Goal: Task Accomplishment & Management: Complete application form

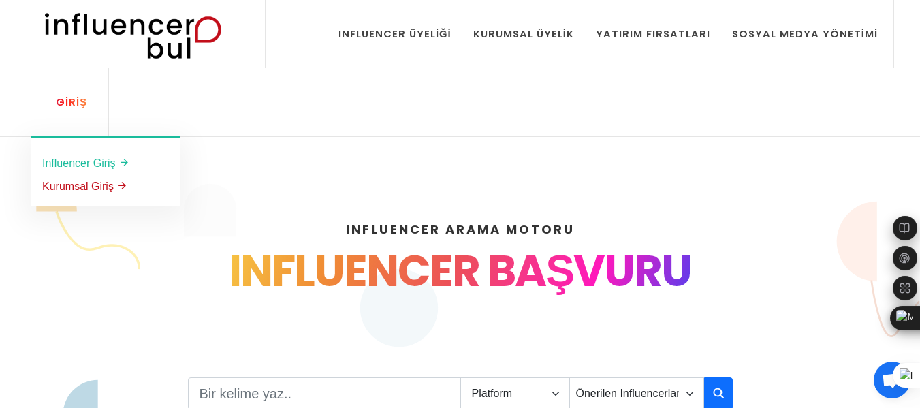
click at [91, 187] on u "Kurumsal Giriş" at bounding box center [78, 187] width 72 height 12
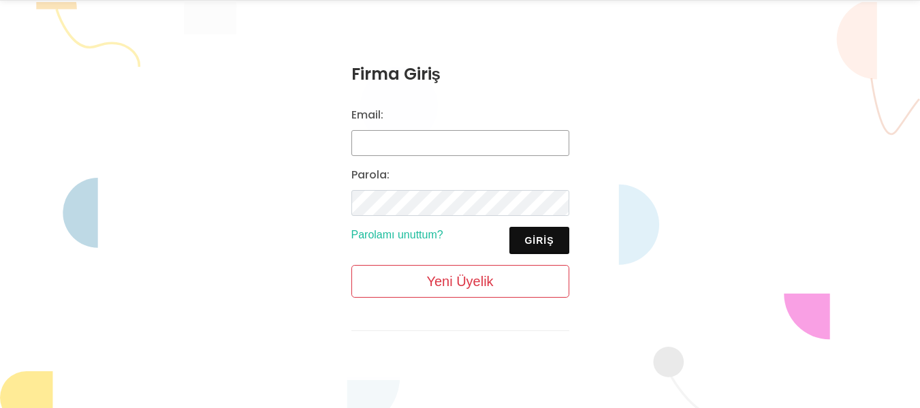
scroll to position [136, 0]
click at [446, 146] on input "Email:" at bounding box center [461, 143] width 218 height 26
type input "ozqurkilic@gmail.com"
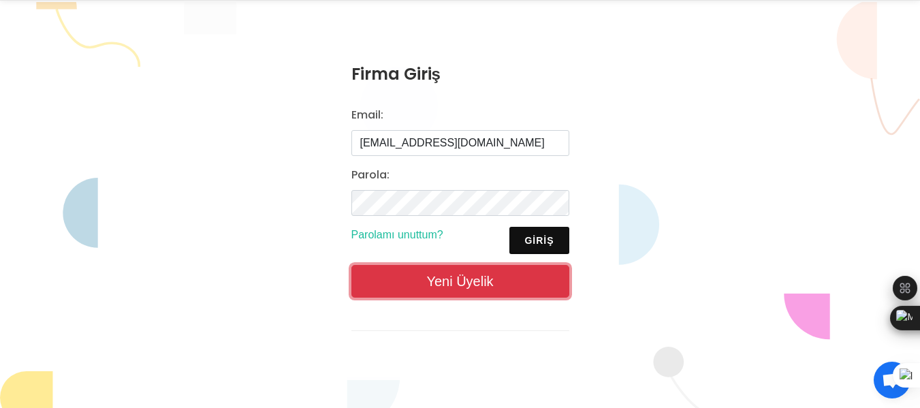
click at [499, 269] on link "Yeni Üyelik" at bounding box center [461, 281] width 218 height 33
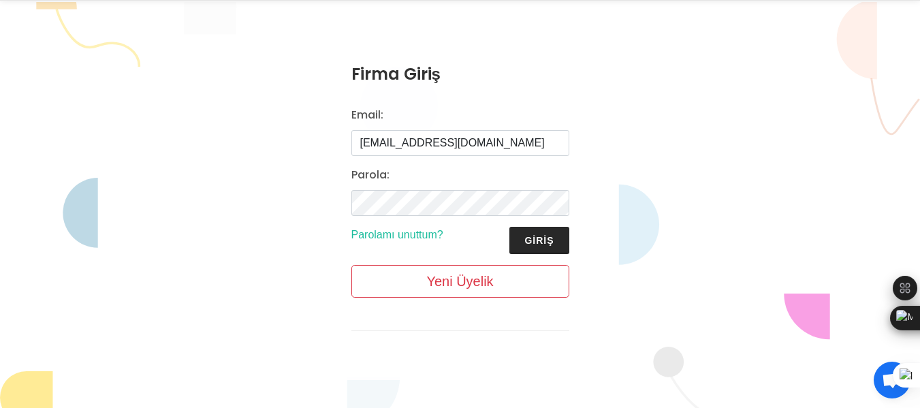
click at [551, 247] on button "Giriş" at bounding box center [539, 240] width 59 height 27
